Goal: Task Accomplishment & Management: Use online tool/utility

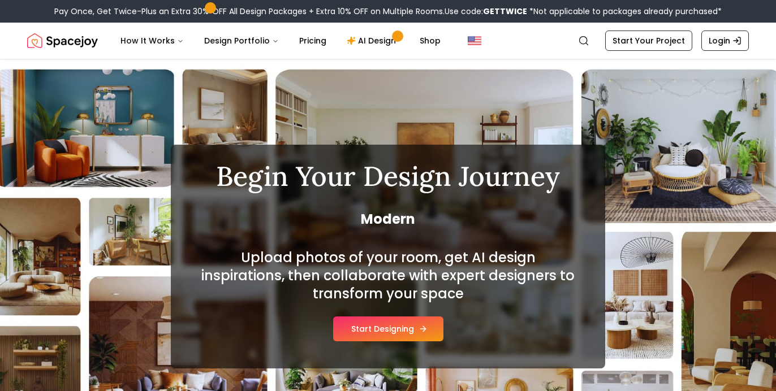
click at [395, 336] on button "Start Designing" at bounding box center [388, 329] width 110 height 25
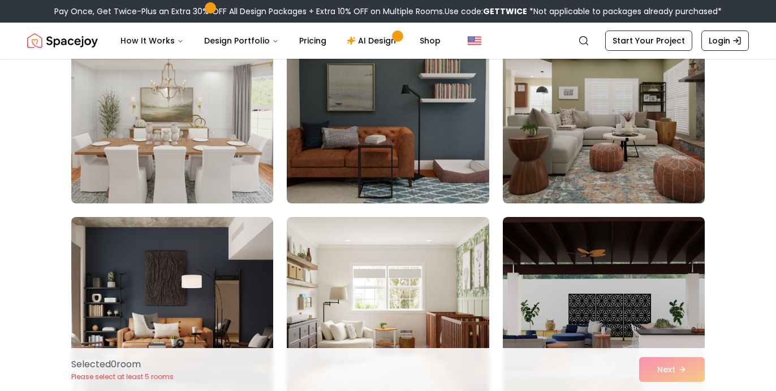
scroll to position [193, 0]
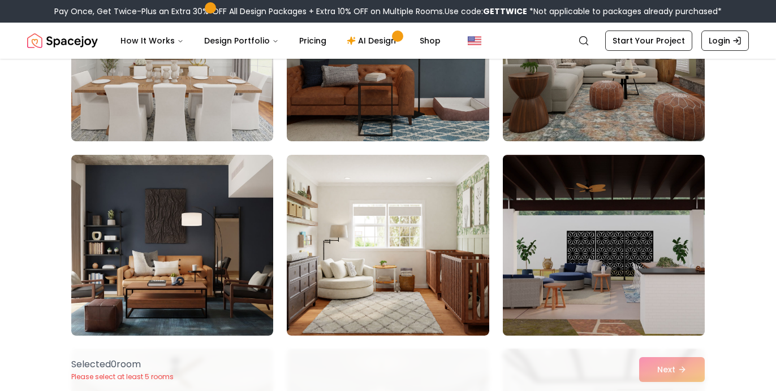
click at [611, 292] on img at bounding box center [604, 245] width 212 height 190
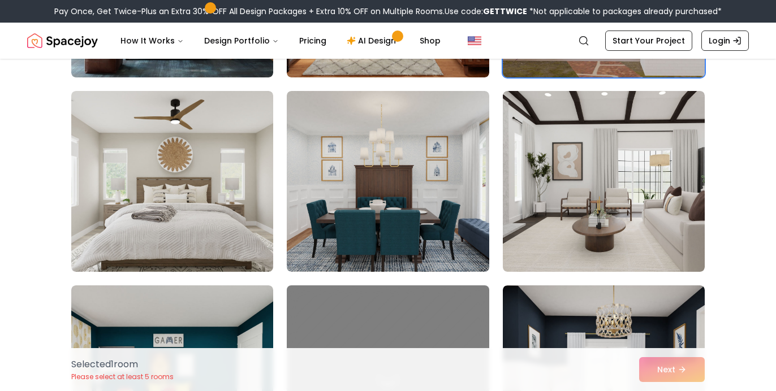
scroll to position [469, 0]
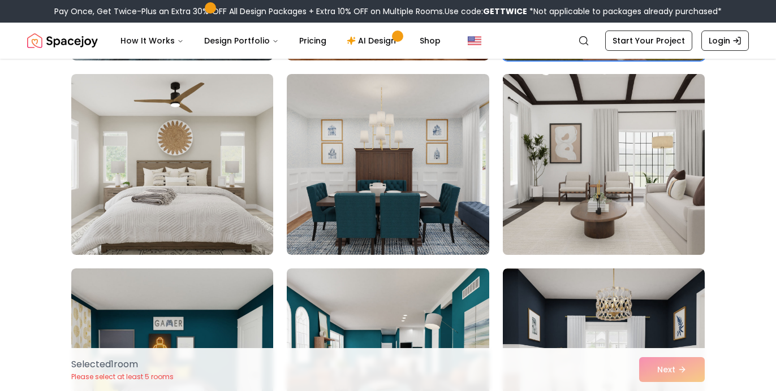
click at [601, 212] on img at bounding box center [604, 165] width 212 height 190
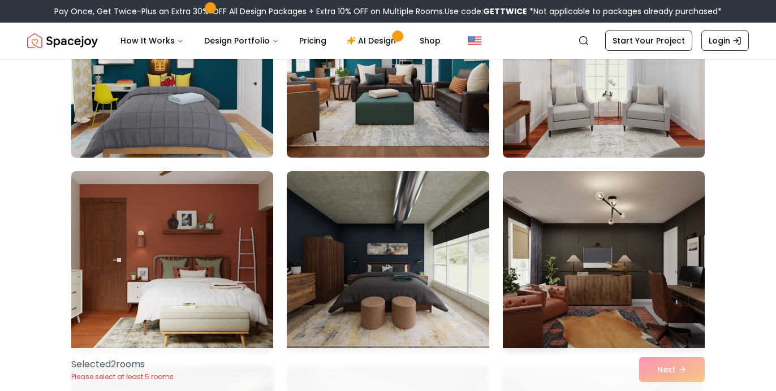
scroll to position [804, 0]
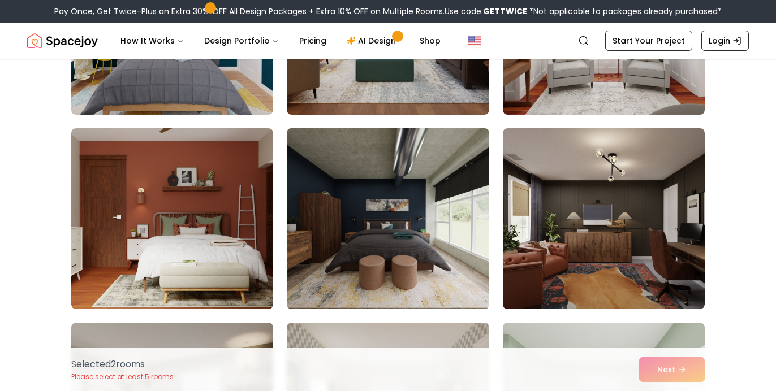
click at [464, 234] on img at bounding box center [388, 219] width 212 height 190
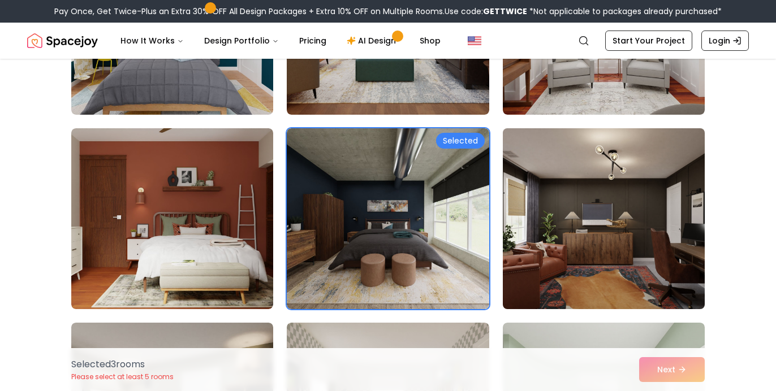
click at [547, 256] on img at bounding box center [604, 219] width 212 height 190
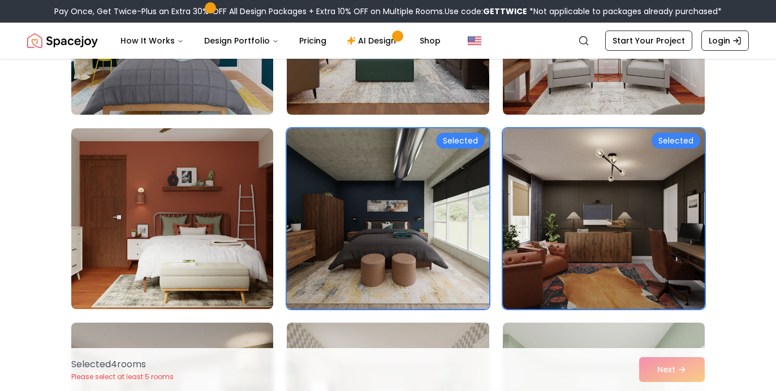
click at [635, 310] on div "Selected Selected Selected Selected" at bounding box center [387, 24] width 633 height 1348
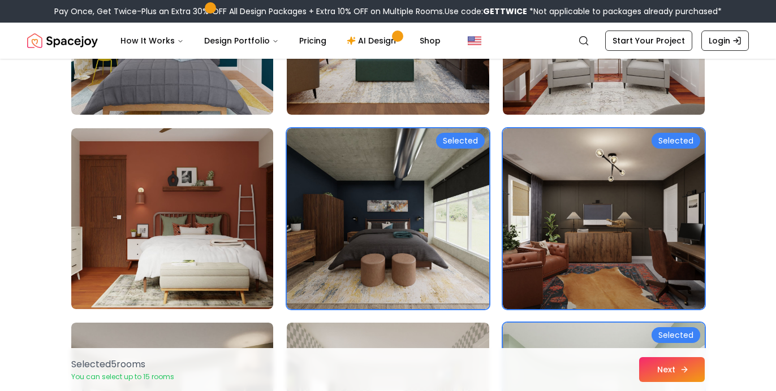
click at [671, 369] on button "Next" at bounding box center [672, 369] width 66 height 25
